Goal: Task Accomplishment & Management: Complete application form

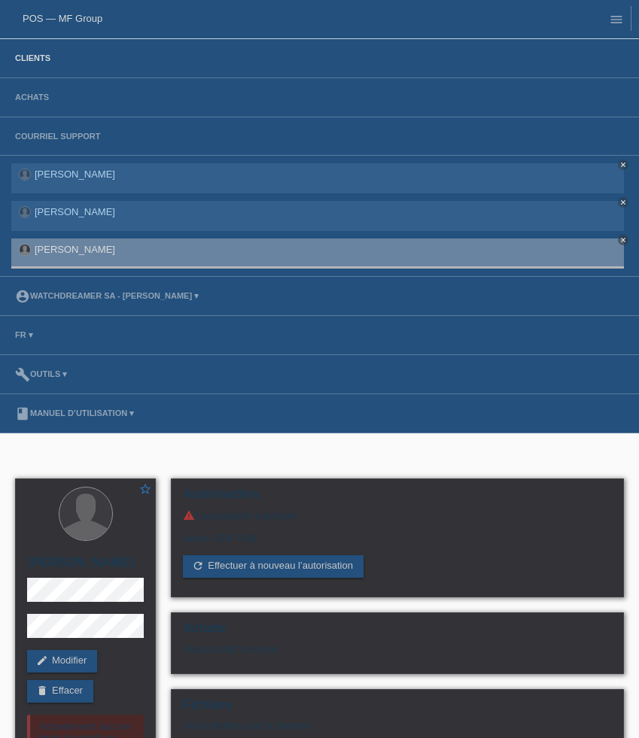
click at [39, 56] on link "Clients" at bounding box center [33, 57] width 50 height 9
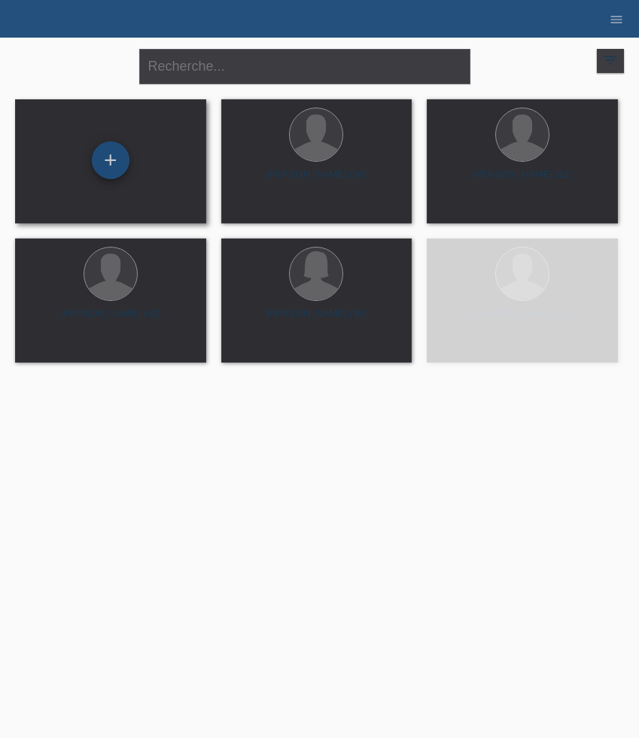
click at [119, 160] on div "+" at bounding box center [111, 160] width 38 height 38
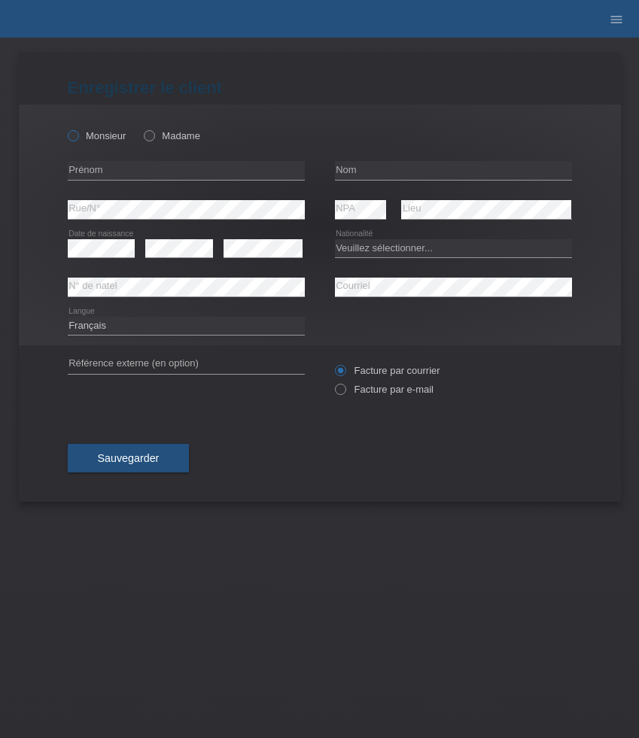
click at [97, 135] on label "Monsieur" at bounding box center [97, 135] width 59 height 11
click at [78, 135] on input "Monsieur" at bounding box center [73, 135] width 10 height 10
radio input "true"
click at [157, 172] on input "text" at bounding box center [186, 170] width 237 height 19
paste input "[PERSON_NAME]"
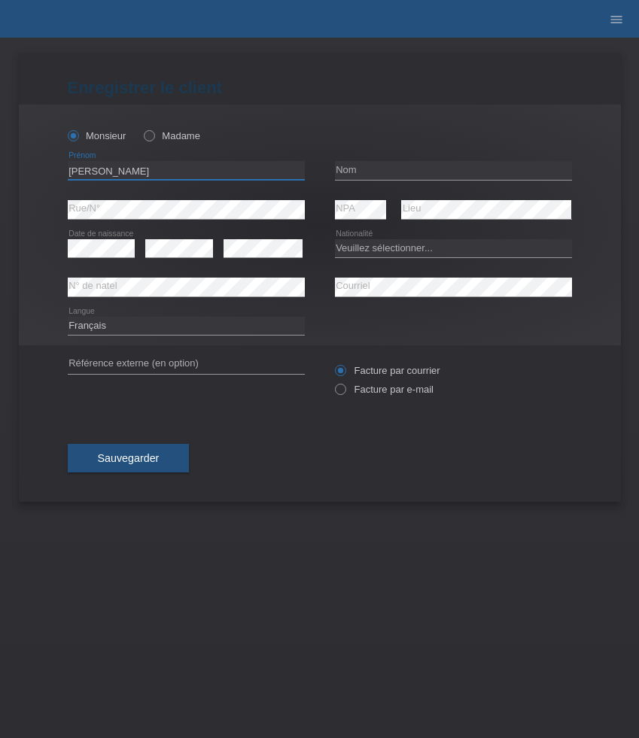
type input "[PERSON_NAME]"
click at [363, 169] on input "text" at bounding box center [453, 170] width 237 height 19
paste input "Grandchamp"
type input "Grandchamp"
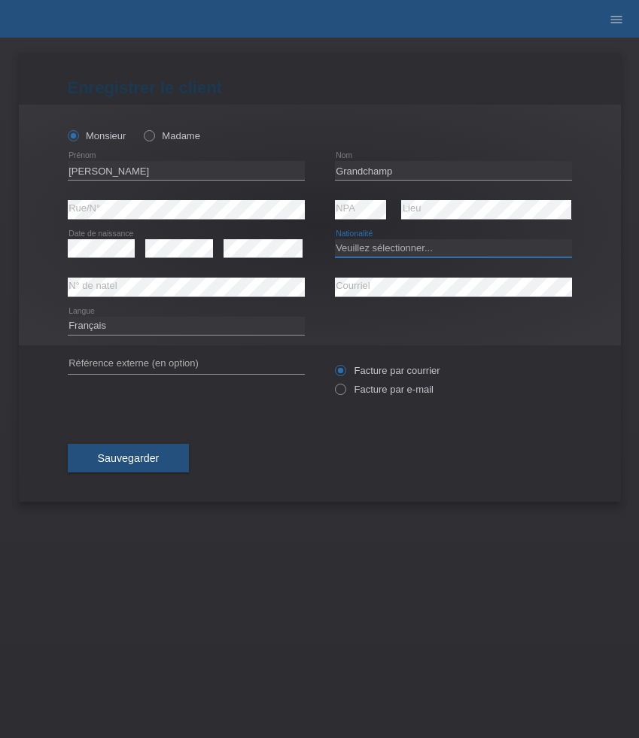
click at [362, 241] on select "Veuillez sélectionner... Suisse Allemagne Autriche Liechtenstein ------------ A…" at bounding box center [453, 248] width 237 height 18
select select "CH"
click at [335, 239] on select "Veuillez sélectionner... Suisse Allemagne Autriche Liechtenstein ------------ A…" at bounding box center [453, 248] width 237 height 18
click at [406, 395] on label "Facture par e-mail" at bounding box center [384, 389] width 99 height 11
click at [345, 395] on input "Facture par e-mail" at bounding box center [340, 393] width 10 height 19
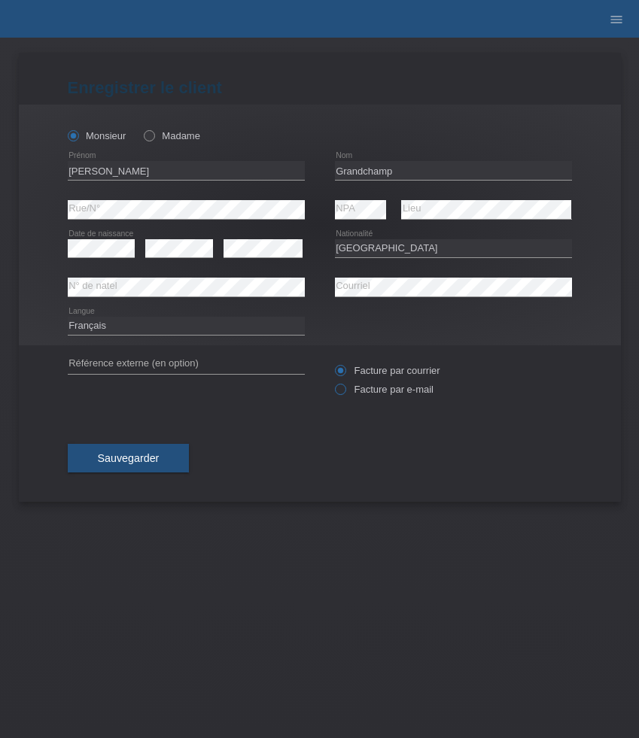
radio input "true"
click at [157, 462] on span "Sauvegarder" at bounding box center [129, 458] width 62 height 12
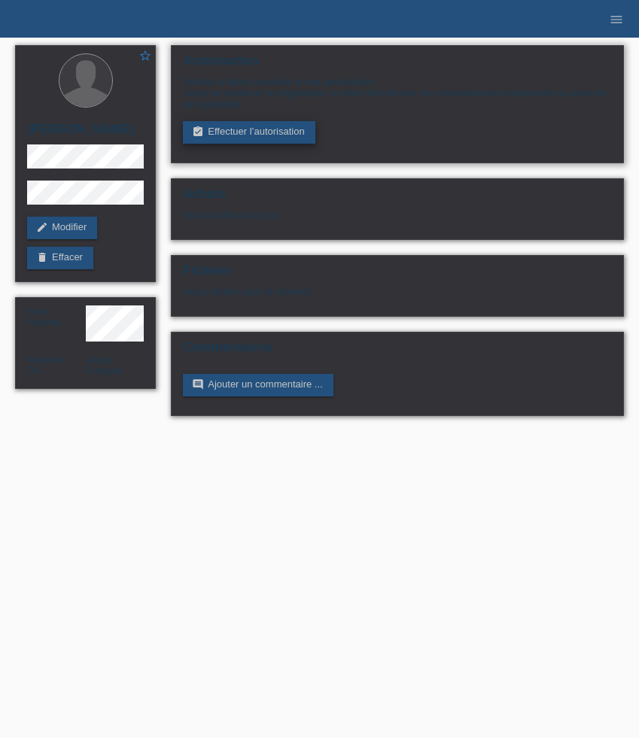
click at [248, 136] on link "assignment_turned_in Effectuer l’autorisation" at bounding box center [249, 132] width 132 height 23
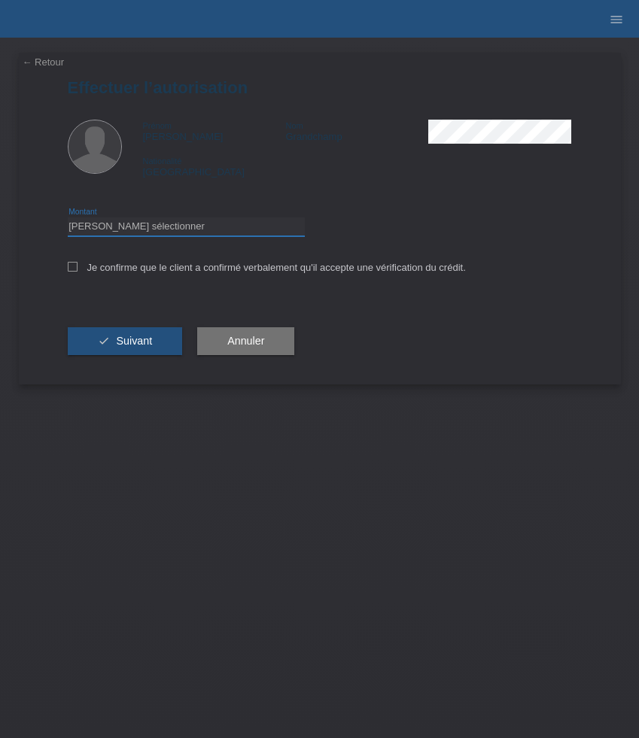
click at [230, 223] on select "Veuillez sélectionner CHF 1.00 - CHF 499.00 CHF 500.00 - CHF 1'999.00 CHF 2'000…" at bounding box center [186, 226] width 237 height 18
select select "3"
click at [68, 220] on select "Veuillez sélectionner CHF 1.00 - CHF 499.00 CHF 500.00 - CHF 1'999.00 CHF 2'000…" at bounding box center [186, 226] width 237 height 18
click at [195, 270] on label "Je confirme que le client a confirmé verbalement qu'il accepte une vérification…" at bounding box center [267, 267] width 398 height 11
click at [78, 270] on input "Je confirme que le client a confirmé verbalement qu'il accepte une vérification…" at bounding box center [73, 267] width 10 height 10
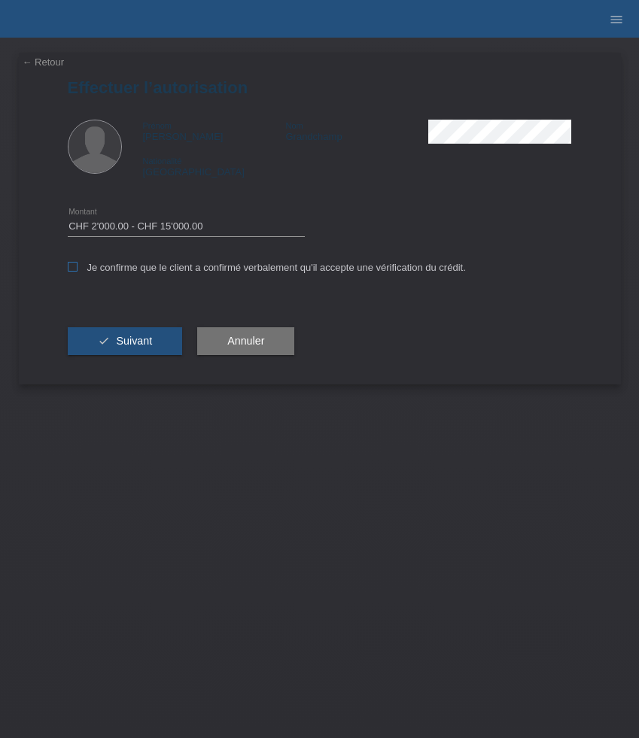
checkbox input "true"
click at [141, 340] on span "Suivant" at bounding box center [134, 341] width 36 height 12
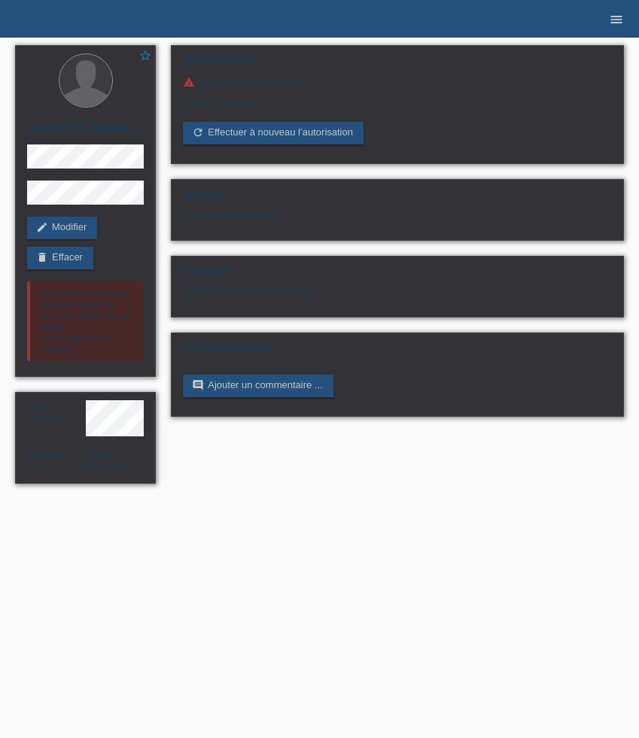
click at [613, 21] on icon "menu" at bounding box center [616, 19] width 15 height 15
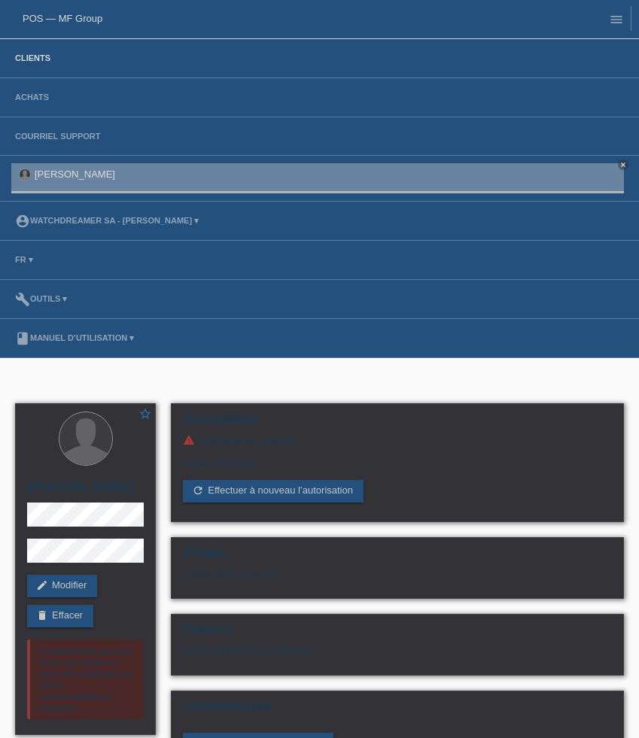
click at [43, 59] on link "Clients" at bounding box center [33, 57] width 50 height 9
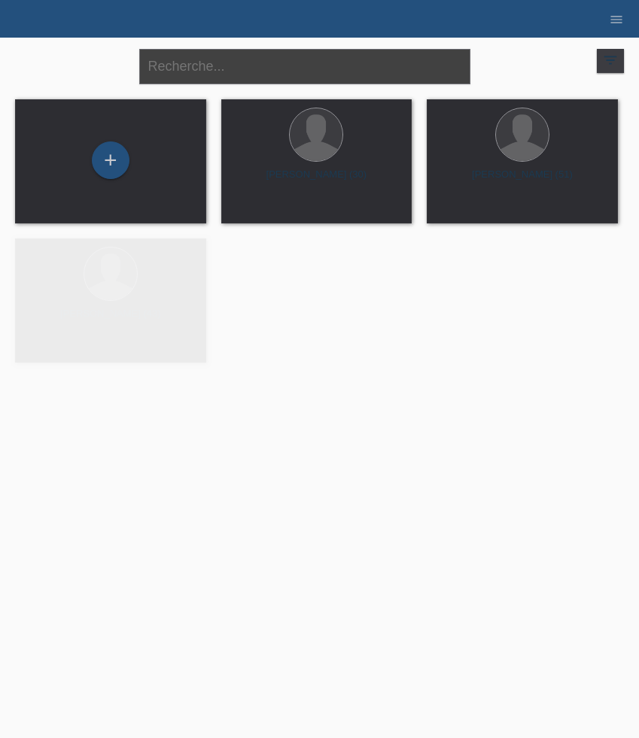
click at [228, 74] on input "text" at bounding box center [304, 66] width 331 height 35
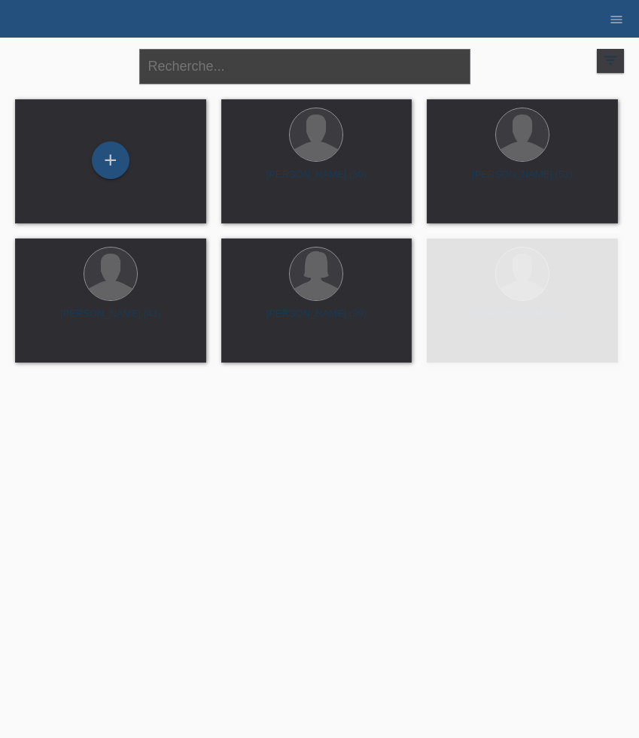
paste input "Hossain"
type input "Hossain"
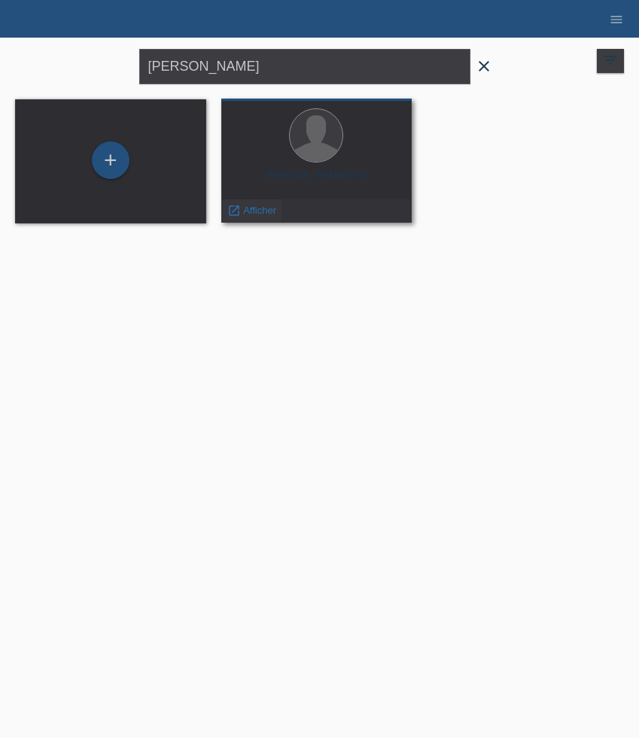
click at [263, 211] on span "Afficher" at bounding box center [259, 210] width 33 height 11
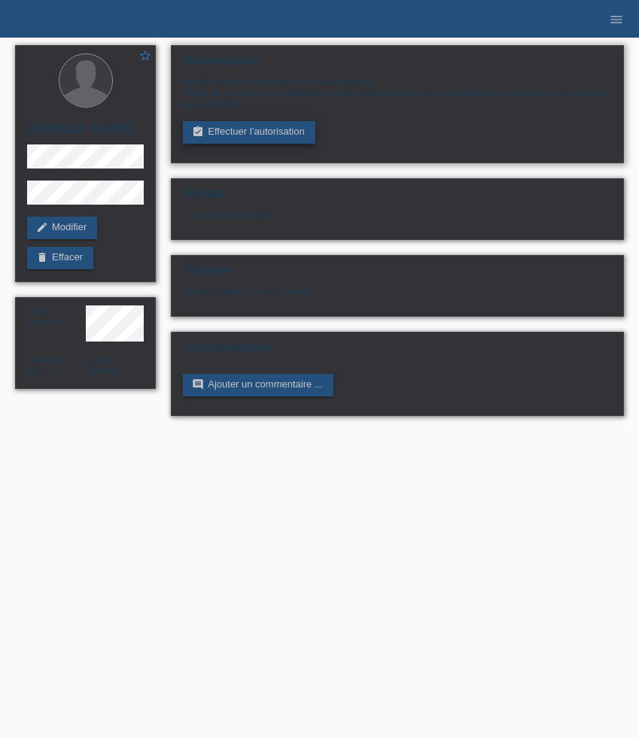
click at [226, 139] on link "assignment_turned_in Effectuer l’autorisation" at bounding box center [249, 132] width 132 height 23
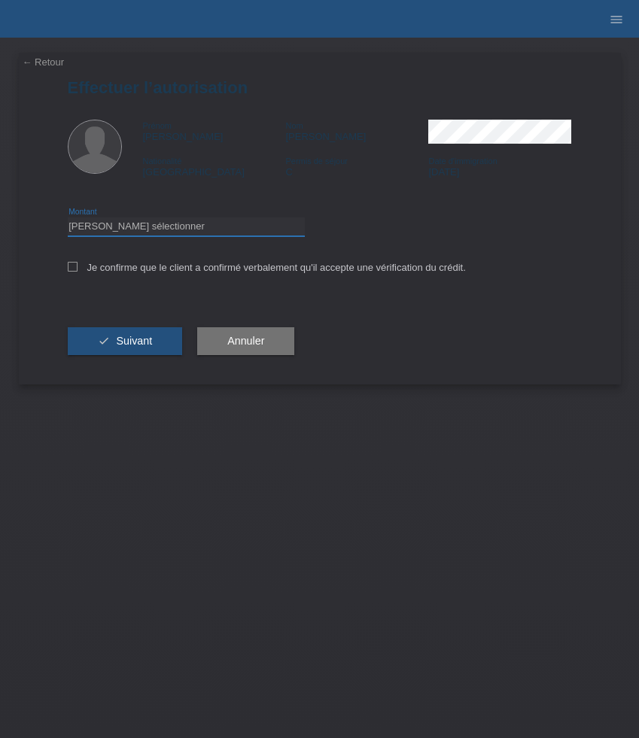
click at [160, 226] on select "Veuillez sélectionner CHF 1.00 - CHF 499.00 CHF 500.00 - CHF 1'999.00 CHF 2'000…" at bounding box center [186, 226] width 237 height 18
select select "3"
click at [68, 220] on select "Veuillez sélectionner CHF 1.00 - CHF 499.00 CHF 500.00 - CHF 1'999.00 CHF 2'000…" at bounding box center [186, 226] width 237 height 18
click at [144, 272] on label "Je confirme que le client a confirmé verbalement qu'il accepte une vérification…" at bounding box center [267, 267] width 398 height 11
click at [78, 272] on input "Je confirme que le client a confirmé verbalement qu'il accepte une vérification…" at bounding box center [73, 267] width 10 height 10
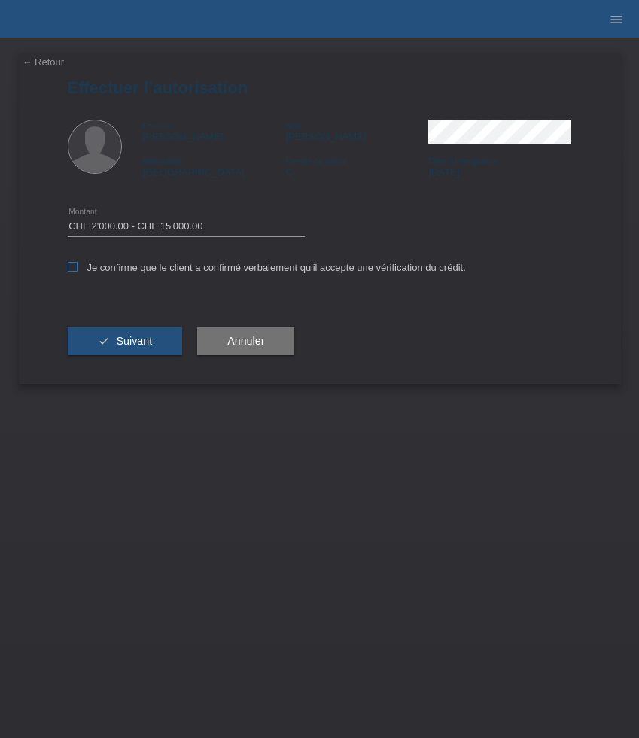
checkbox input "true"
click at [133, 336] on button "check Suivant" at bounding box center [125, 341] width 115 height 29
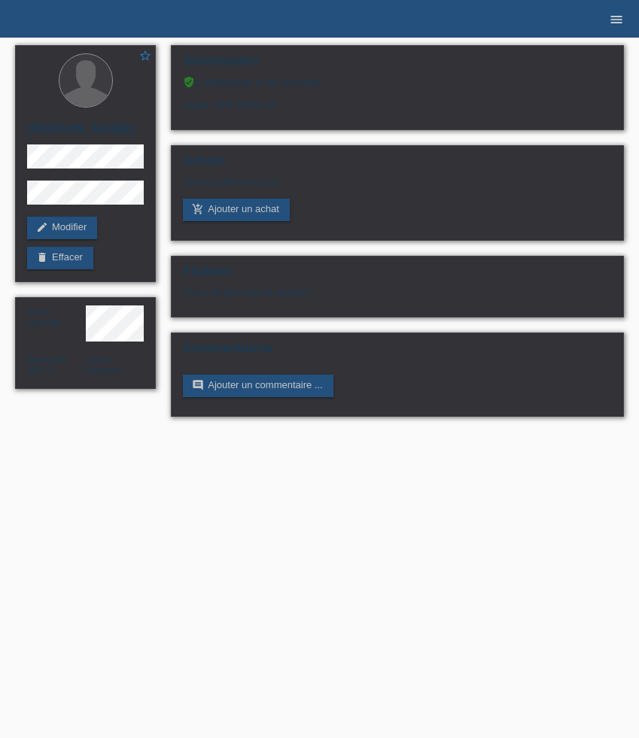
click at [613, 15] on icon "menu" at bounding box center [616, 19] width 15 height 15
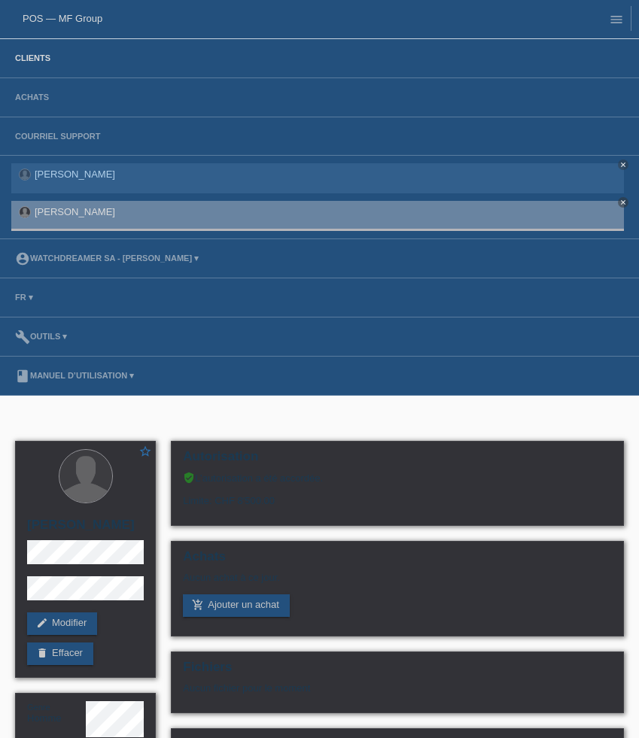
click at [47, 58] on link "Clients" at bounding box center [33, 57] width 50 height 9
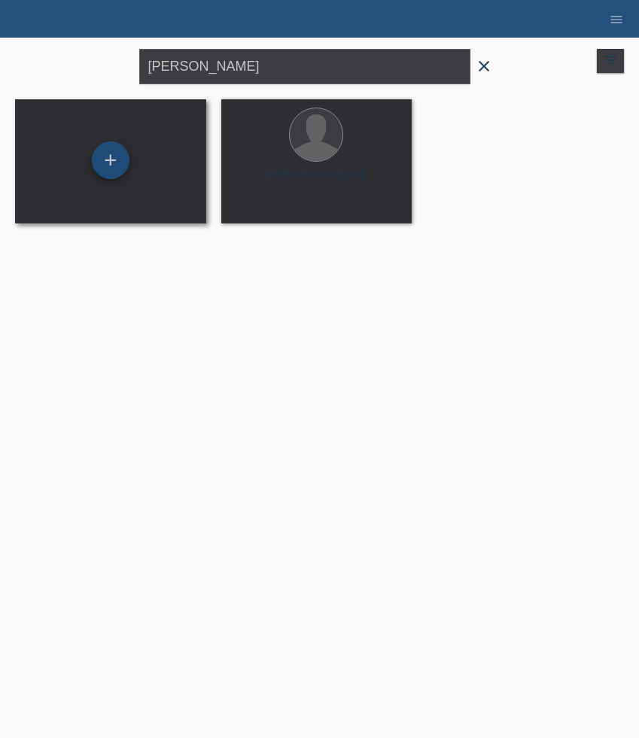
click at [113, 166] on div "+" at bounding box center [111, 160] width 38 height 38
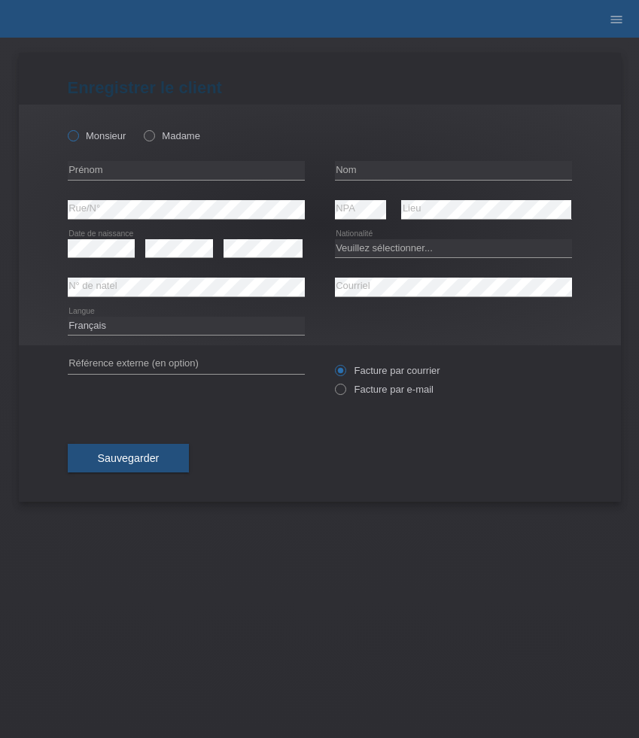
click at [96, 133] on label "Monsieur" at bounding box center [97, 135] width 59 height 11
click at [78, 133] on input "Monsieur" at bounding box center [73, 135] width 10 height 10
radio input "true"
click at [112, 173] on input "text" at bounding box center [186, 170] width 237 height 19
paste input "[PERSON_NAME]"
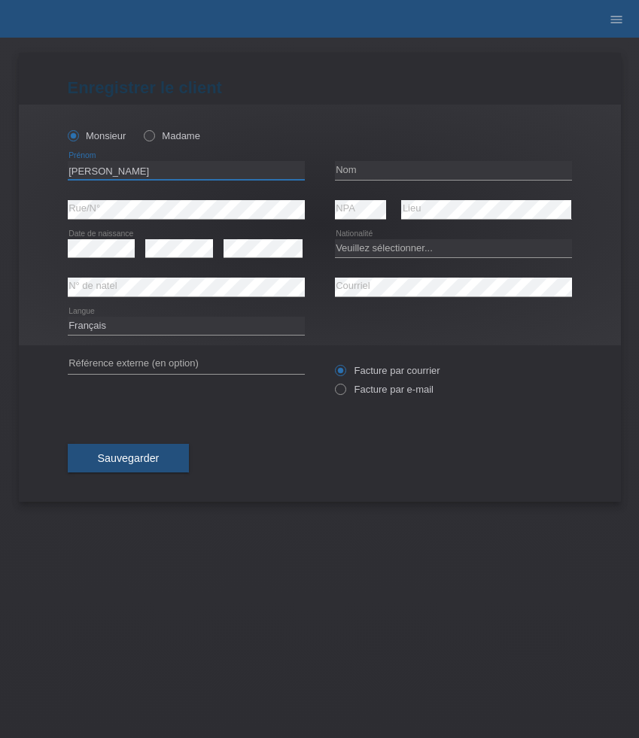
type input "[PERSON_NAME]"
click at [163, 172] on input "[PERSON_NAME]" at bounding box center [186, 170] width 237 height 19
click at [342, 165] on input "text" at bounding box center [453, 170] width 237 height 19
paste input "Berisha"
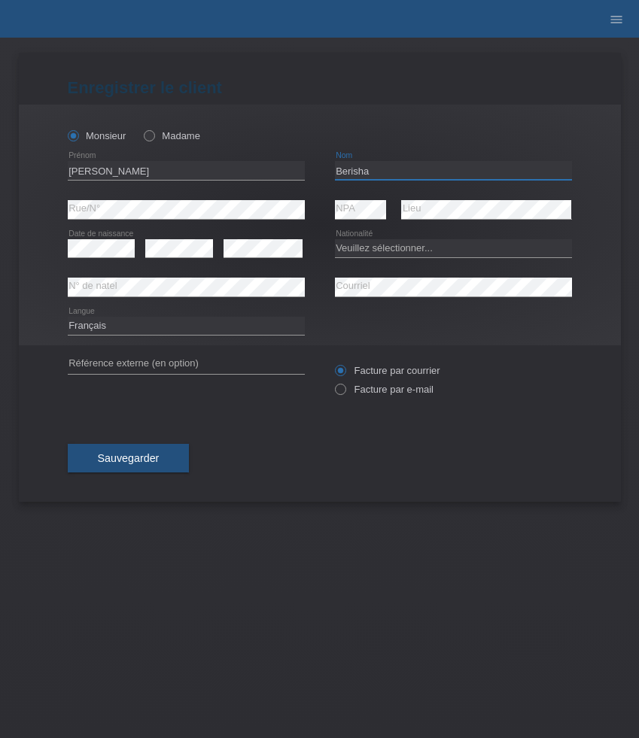
type input "Berisha"
click at [403, 250] on select "Veuillez sélectionner... Suisse Allemagne Autriche Liechtenstein ------------ A…" at bounding box center [453, 248] width 237 height 18
select select "AT"
click at [335, 239] on select "Veuillez sélectionner... Suisse Allemagne Autriche Liechtenstein ------------ A…" at bounding box center [453, 248] width 237 height 18
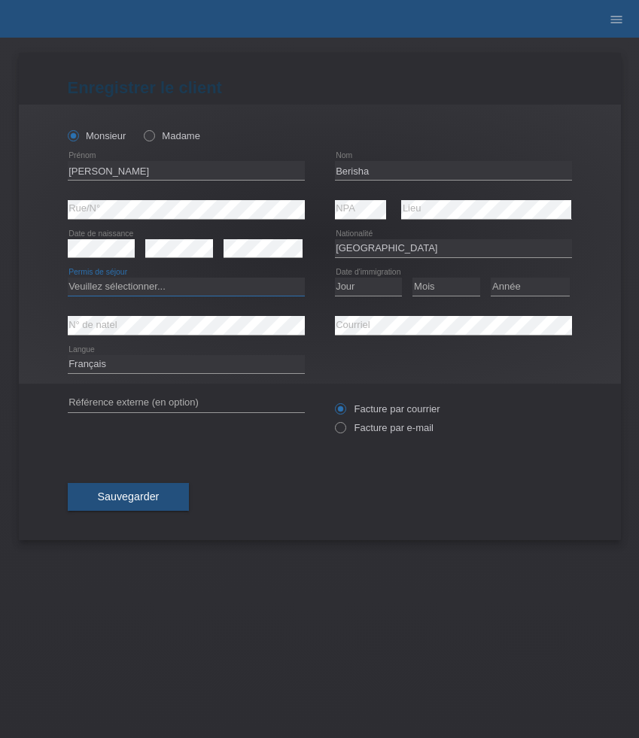
click at [265, 284] on select "Veuillez sélectionner... C B B - Statut de réfugié Autre" at bounding box center [186, 287] width 237 height 18
select select "B"
click at [68, 278] on select "Veuillez sélectionner... C B B - Statut de réfugié Autre" at bounding box center [186, 287] width 237 height 18
click at [376, 290] on select "Jour 01 02 03 04 05 06 07 08 09 10 11" at bounding box center [369, 287] width 68 height 18
select select "15"
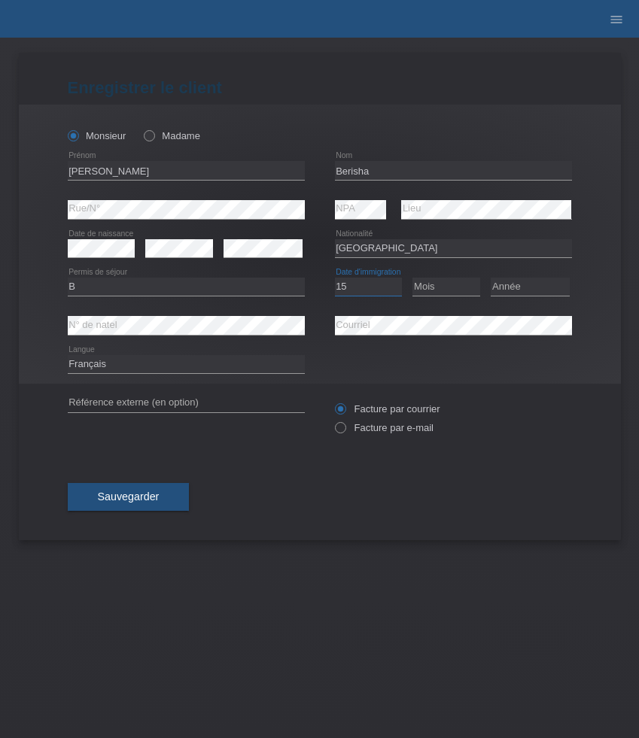
click at [335, 278] on select "Jour 01 02 03 04 05 06 07 08 09 10 11" at bounding box center [369, 287] width 68 height 18
click at [455, 296] on div "Mois 01 02 03 04 05 06 07 08 09 10 11 12 error" at bounding box center [446, 287] width 68 height 19
click at [455, 290] on select "Mois 01 02 03 04 05 06 07 08 09 10 11" at bounding box center [446, 287] width 68 height 18
select select "07"
click at [412, 278] on select "Mois 01 02 03 04 05 06 07 08 09 10 11" at bounding box center [446, 287] width 68 height 18
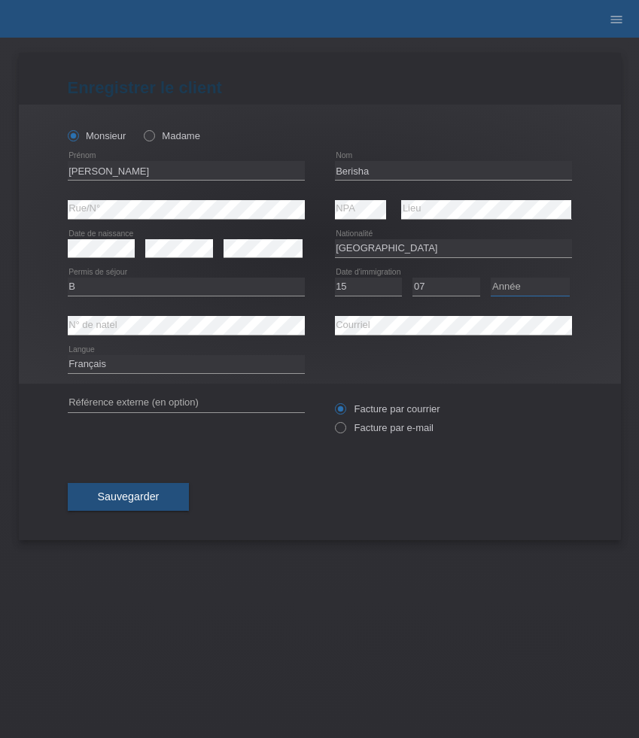
click at [522, 285] on select "Année 2025 2024 2023 2022 2021 2020 2019 2018 2017 2016 2015 2014 2013 2012 201…" at bounding box center [530, 287] width 79 height 18
select select "2021"
click at [491, 278] on select "Année 2025 2024 2023 2022 2021 2020 2019 2018 2017 2016 2015 2014 2013 2012 201…" at bounding box center [530, 287] width 79 height 18
click at [177, 368] on select "Deutsch Français Italiano English" at bounding box center [186, 364] width 237 height 18
click at [68, 356] on select "Deutsch Français Italiano English" at bounding box center [186, 364] width 237 height 18
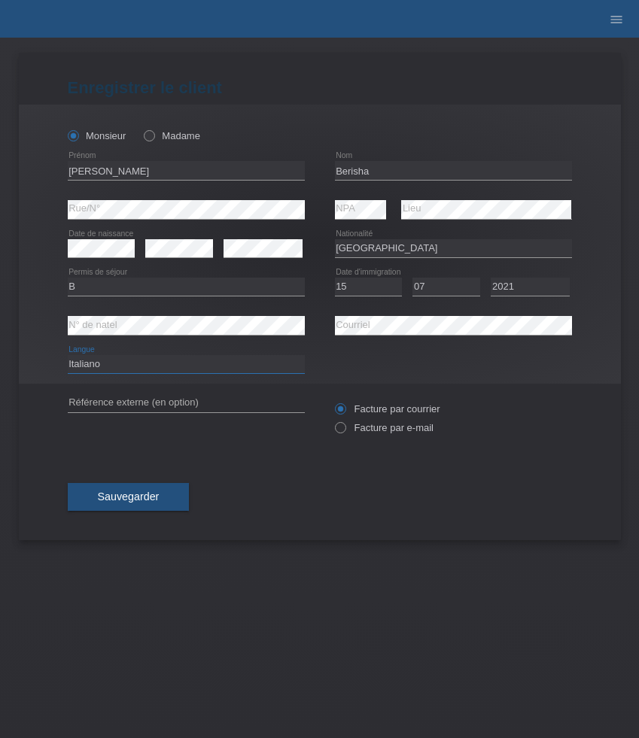
click at [172, 363] on select "Deutsch Français Italiano English" at bounding box center [186, 364] width 237 height 18
select select "de"
click at [68, 356] on select "Deutsch Français Italiano English" at bounding box center [186, 364] width 237 height 18
click at [376, 437] on div "Facture par courrier Facture par e-mail" at bounding box center [453, 419] width 237 height 38
click at [372, 432] on label "Facture par e-mail" at bounding box center [384, 427] width 99 height 11
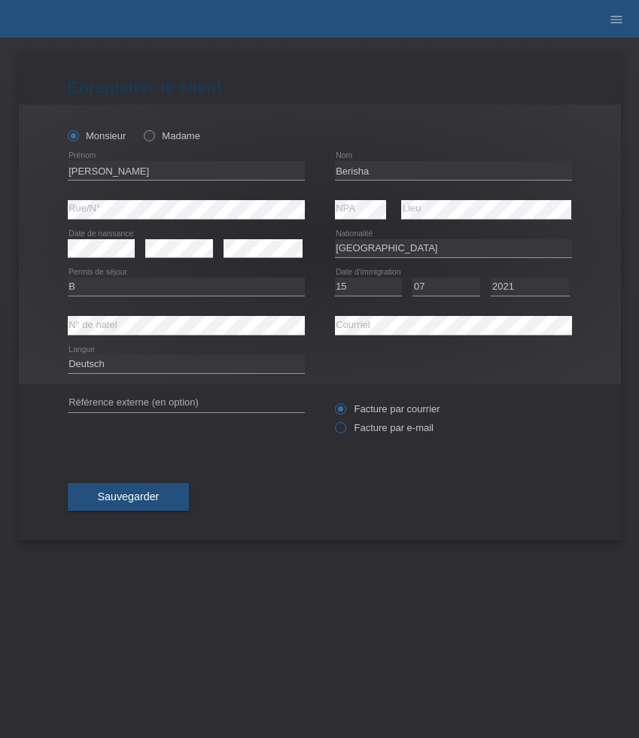
click at [345, 432] on input "Facture par e-mail" at bounding box center [340, 431] width 10 height 19
radio input "true"
click at [153, 495] on span "Sauvegarder" at bounding box center [129, 497] width 62 height 12
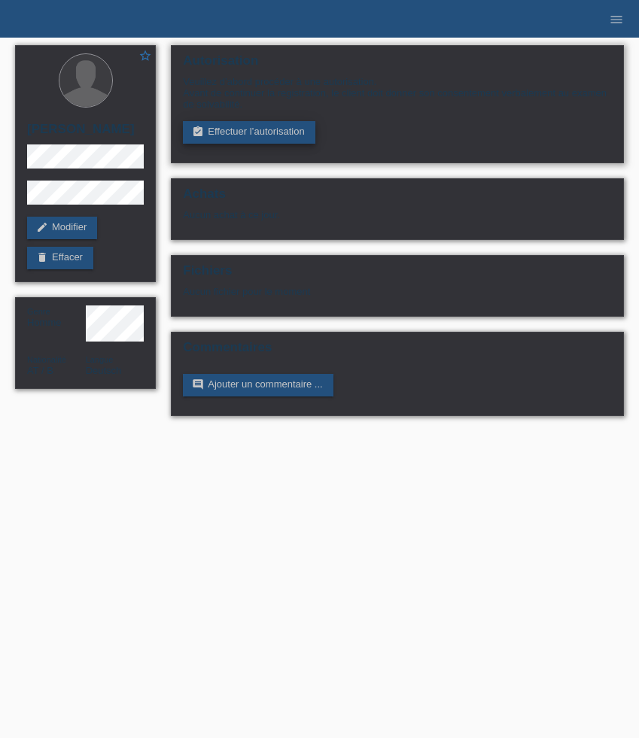
click at [278, 144] on link "assignment_turned_in Effectuer l’autorisation" at bounding box center [249, 132] width 132 height 23
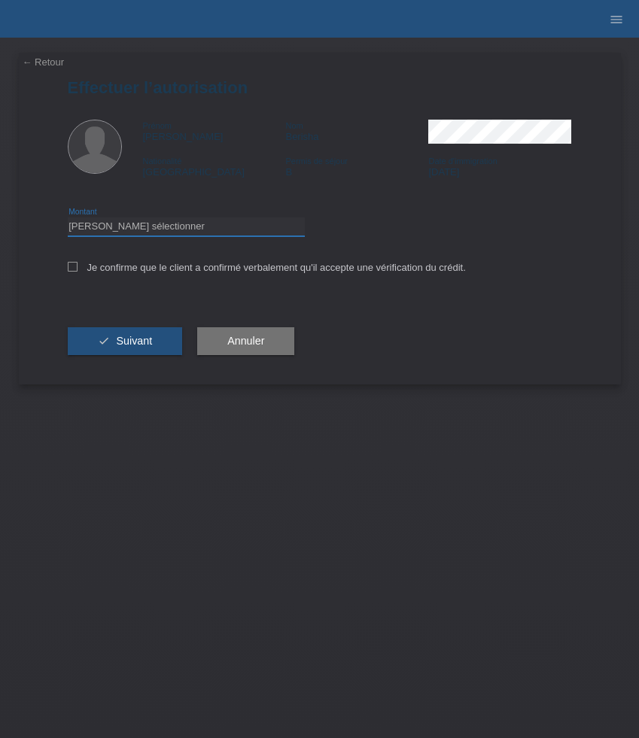
click at [175, 235] on select "Veuillez sélectionner CHF 1.00 - CHF 499.00 CHF 500.00 - CHF 1'999.00 CHF 2'000…" at bounding box center [186, 226] width 237 height 18
select select "3"
click at [68, 220] on select "Veuillez sélectionner CHF 1.00 - CHF 499.00 CHF 500.00 - CHF 1'999.00 CHF 2'000…" at bounding box center [186, 226] width 237 height 18
click at [138, 269] on label "Je confirme que le client a confirmé verbalement qu'il accepte une vérification…" at bounding box center [267, 267] width 398 height 11
click at [78, 269] on input "Je confirme que le client a confirmé verbalement qu'il accepte une vérification…" at bounding box center [73, 267] width 10 height 10
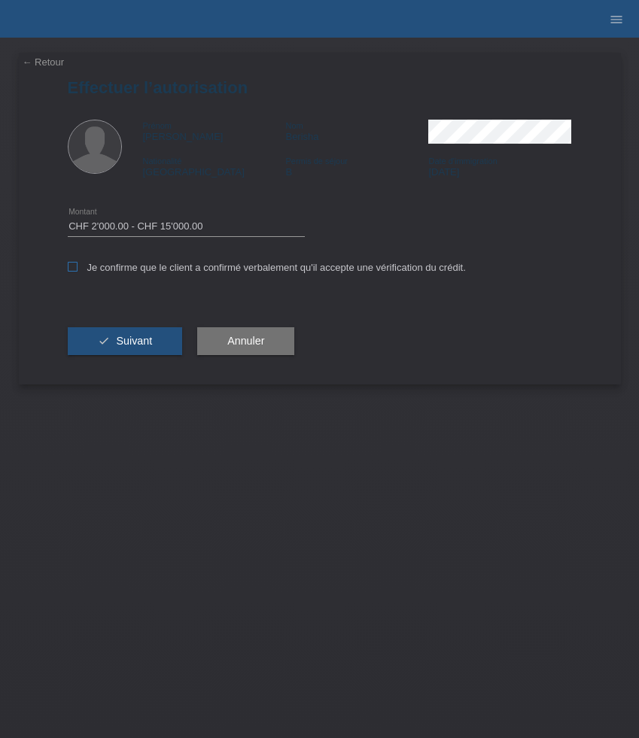
checkbox input "true"
click at [138, 346] on span "Suivant" at bounding box center [134, 341] width 36 height 12
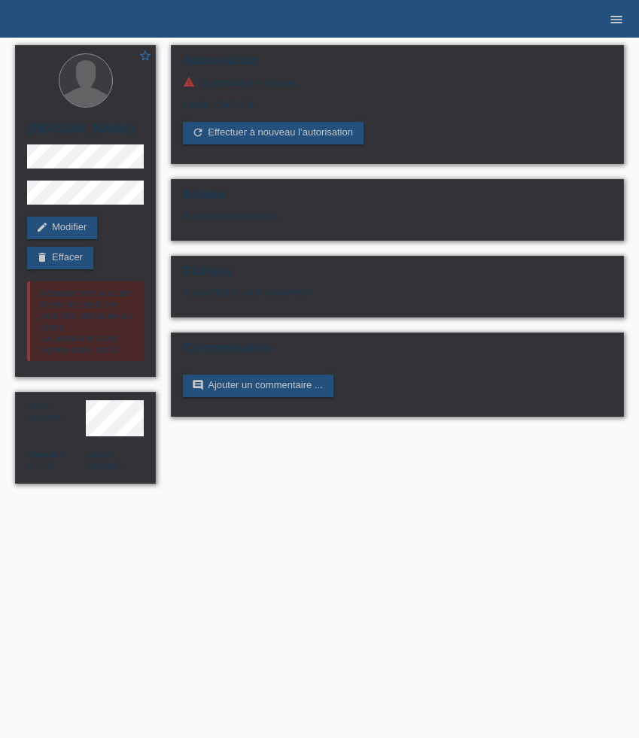
click at [616, 20] on icon "menu" at bounding box center [616, 19] width 15 height 15
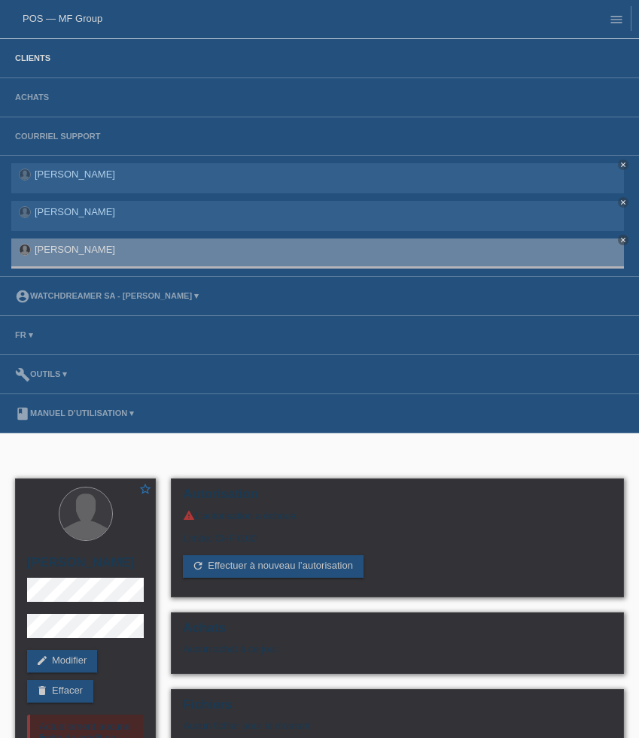
click at [29, 58] on link "Clients" at bounding box center [33, 57] width 50 height 9
click at [35, 62] on link "Clients" at bounding box center [33, 57] width 50 height 9
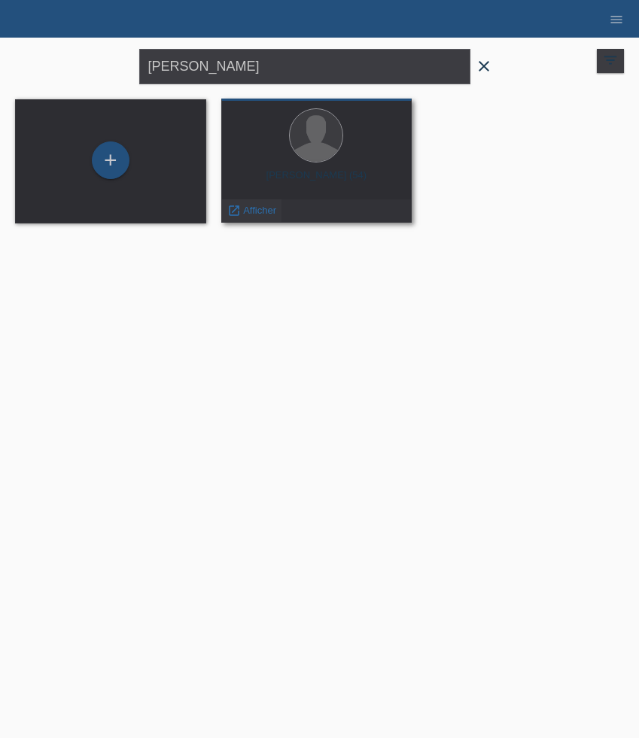
click at [257, 207] on span "Afficher" at bounding box center [259, 210] width 33 height 11
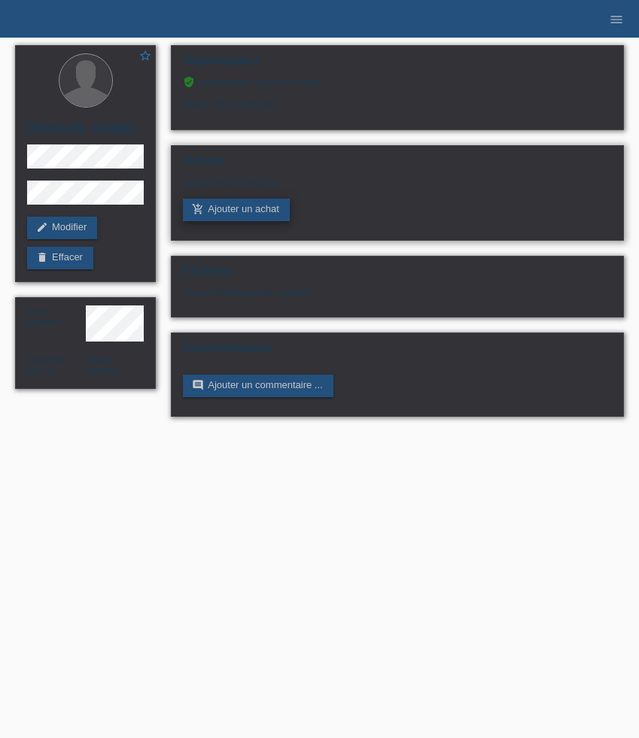
click at [247, 211] on link "add_shopping_cart Ajouter un achat" at bounding box center [236, 210] width 107 height 23
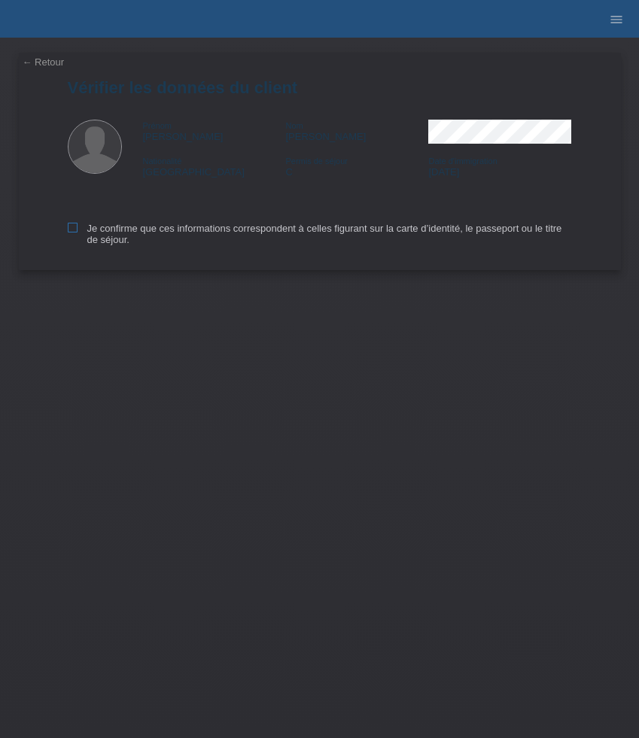
click at [69, 226] on icon at bounding box center [73, 228] width 10 height 10
click at [69, 226] on input "Je confirme que ces informations correspondent à celles figurant sur la carte d…" at bounding box center [73, 228] width 10 height 10
checkbox input "true"
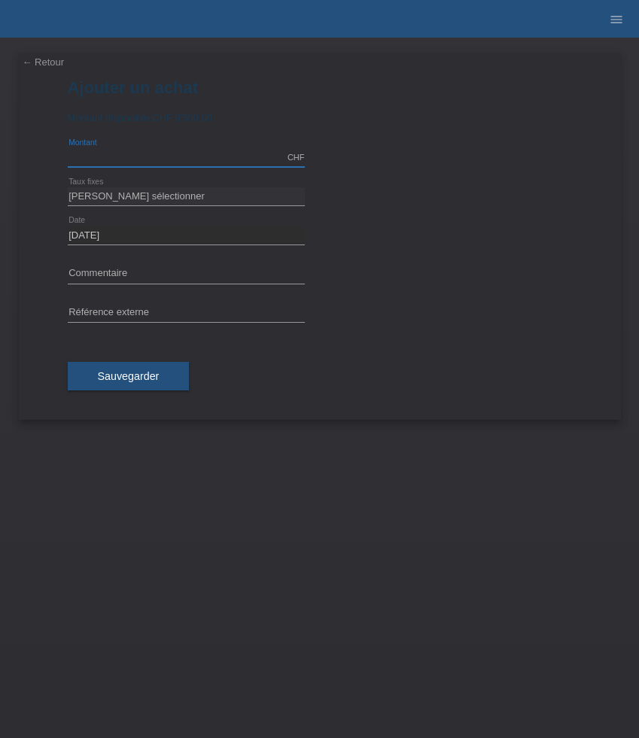
click at [147, 153] on input "text" at bounding box center [186, 157] width 237 height 19
type input "8500.00"
click at [139, 194] on select "Veuillez sélectionner 6 versements 12 versements 24 versements 36 versements 48…" at bounding box center [186, 196] width 237 height 18
select select "626"
click at [68, 187] on select "Veuillez sélectionner 6 versements 12 versements 24 versements 36 versements 48…" at bounding box center [186, 196] width 237 height 18
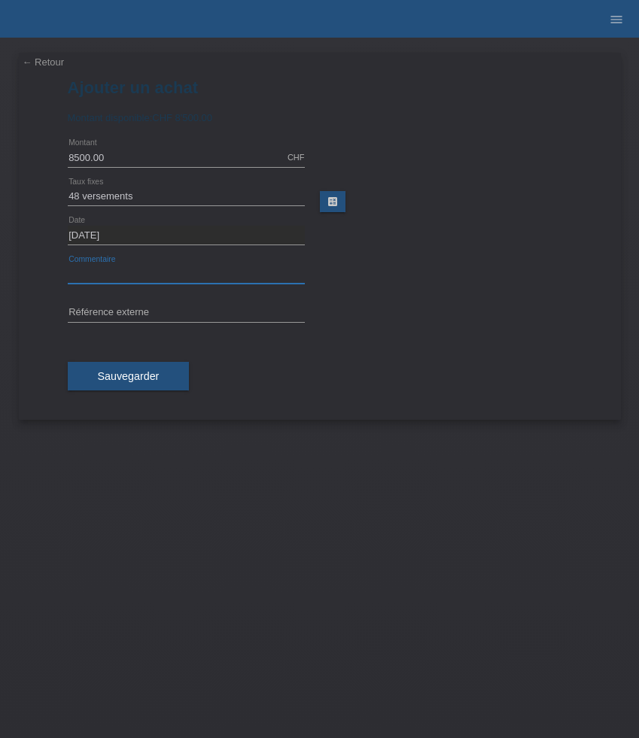
click at [114, 279] on input "text" at bounding box center [186, 274] width 237 height 19
paste input "Omega Seamaster Aqua Terra 150M - 43mm 220.12.43.22.03.001"
type input "Omega Seamaster Aqua Terra 150M - 43mm 220.12.43.22.03.001"
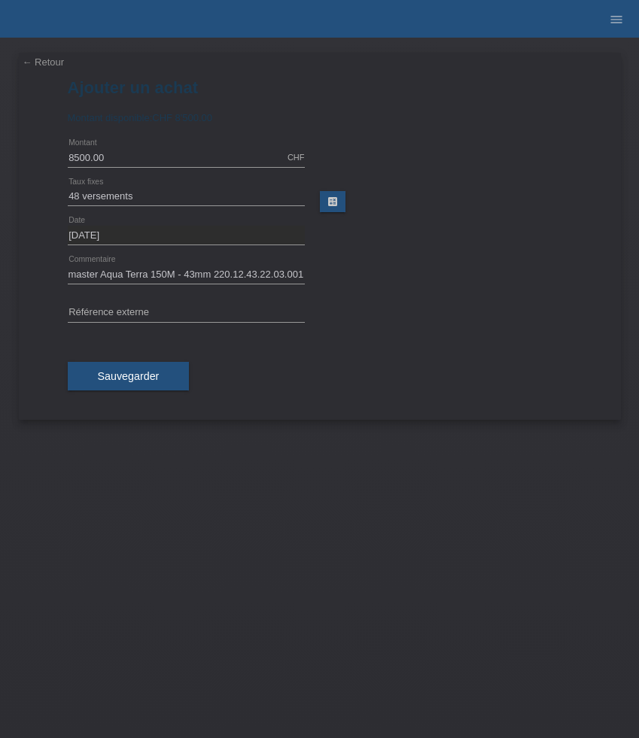
scroll to position [0, 0]
click at [169, 312] on input "text" at bounding box center [186, 313] width 237 height 19
paste input "522270"
type input "522270"
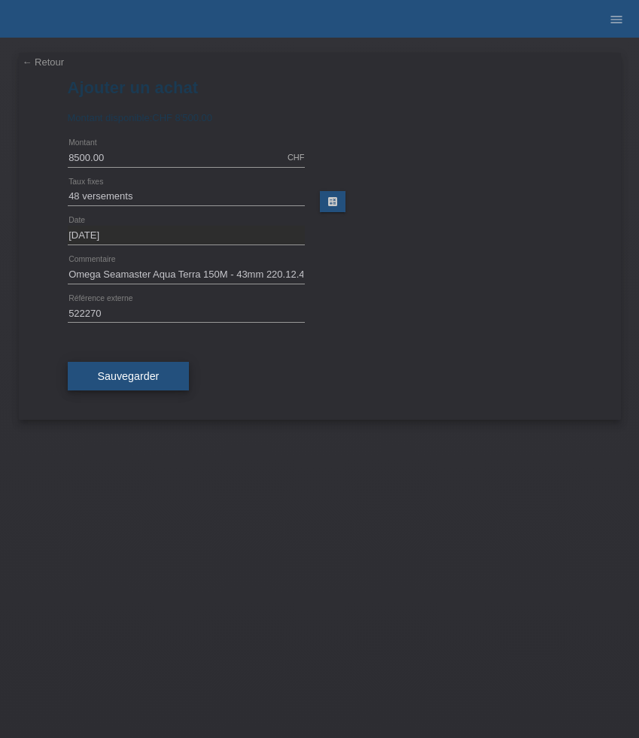
click at [144, 382] on span "Sauvegarder" at bounding box center [129, 376] width 62 height 12
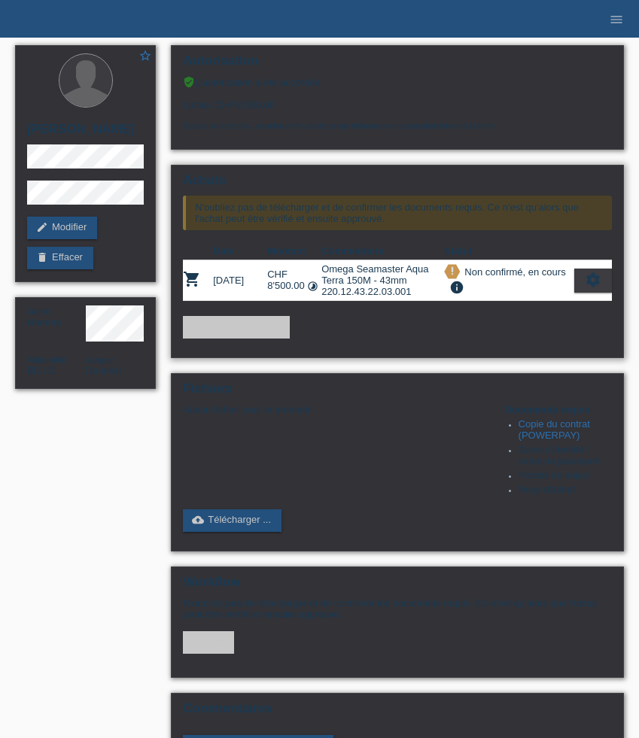
click at [591, 288] on icon "settings" at bounding box center [593, 280] width 17 height 17
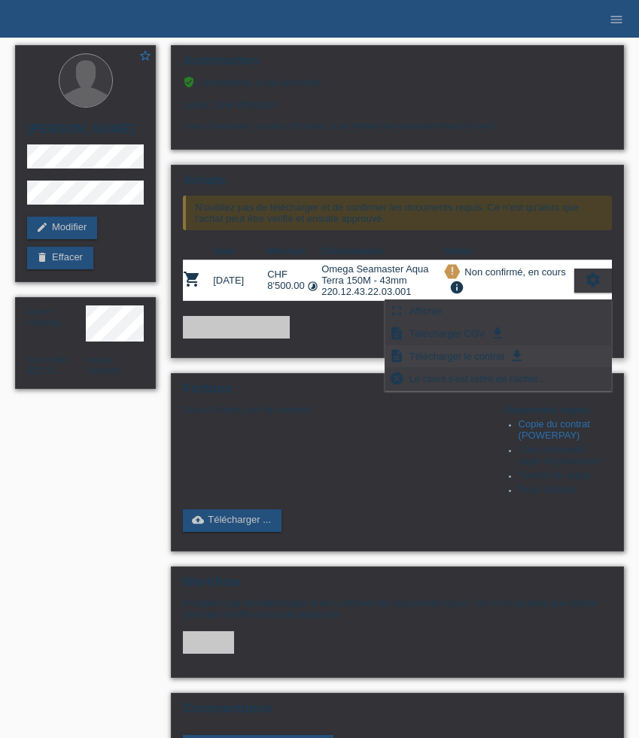
click at [471, 357] on span "Télécharger le contrat" at bounding box center [456, 356] width 99 height 18
